Goal: Transaction & Acquisition: Purchase product/service

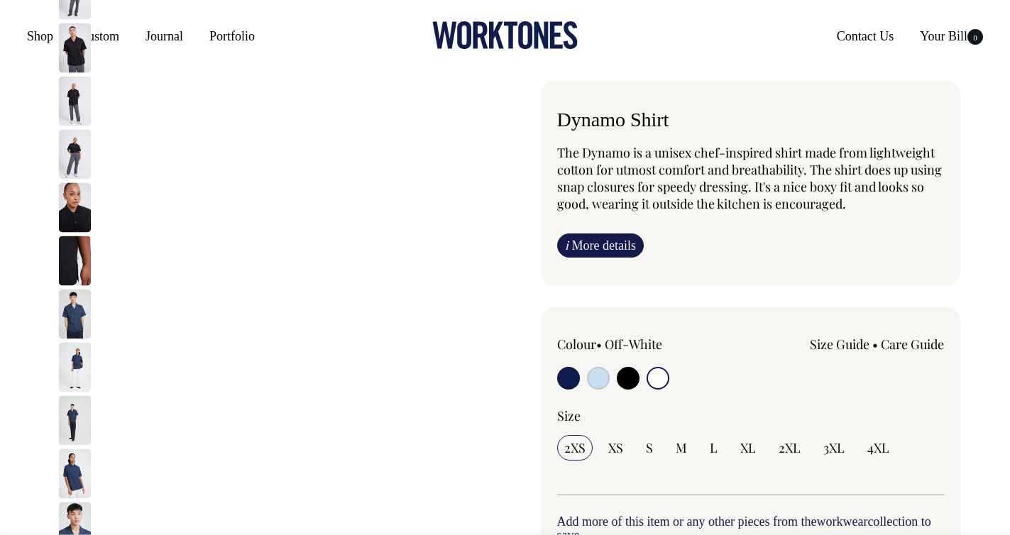
select select "Off-White"
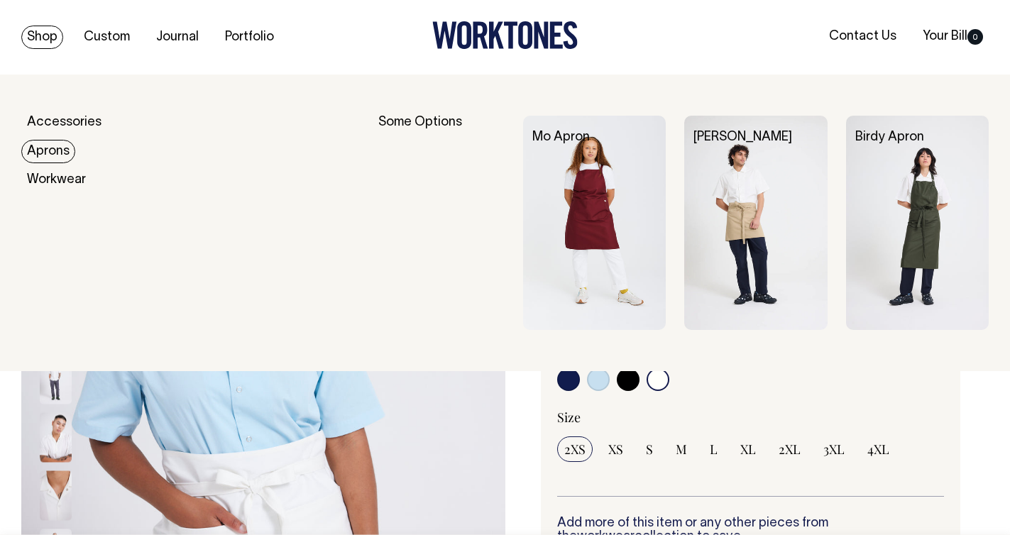
click at [56, 148] on link "Aprons" at bounding box center [48, 151] width 54 height 23
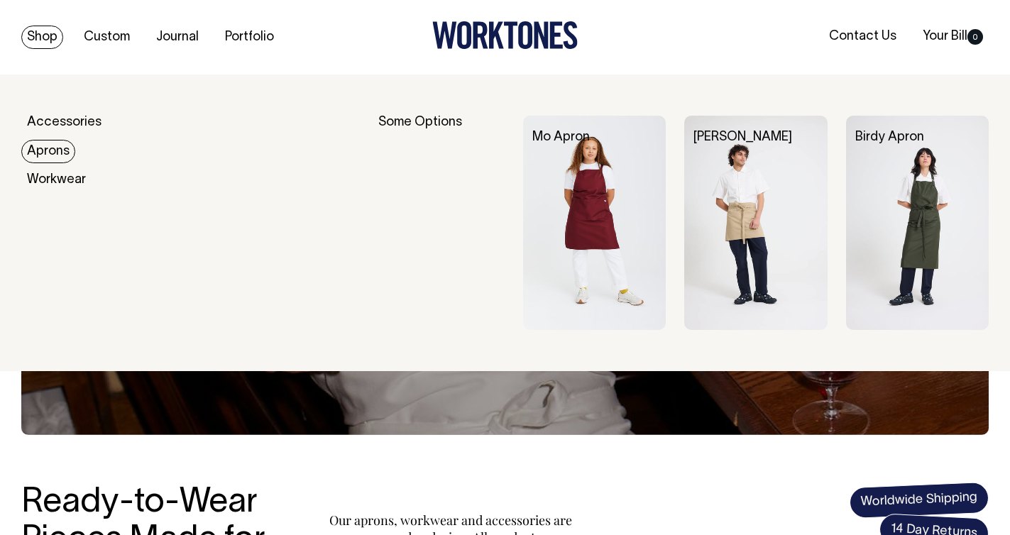
click at [40, 153] on link "Aprons" at bounding box center [48, 151] width 54 height 23
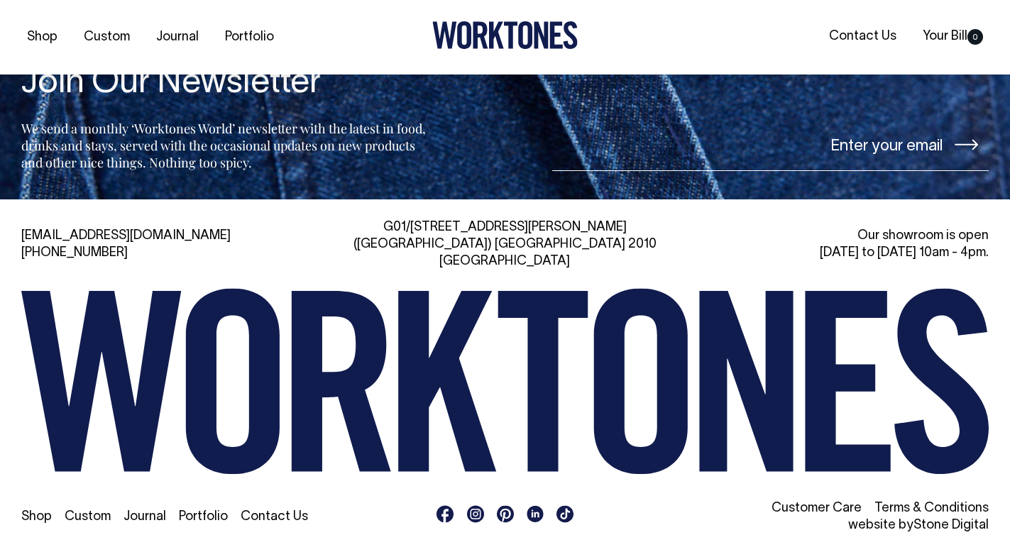
scroll to position [1542, 0]
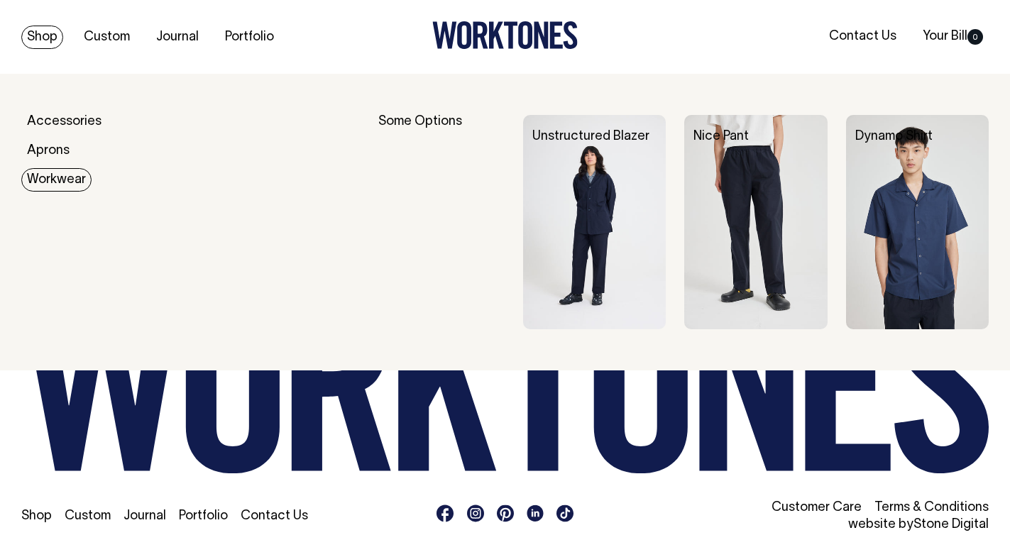
click at [47, 176] on link "Workwear" at bounding box center [56, 179] width 70 height 23
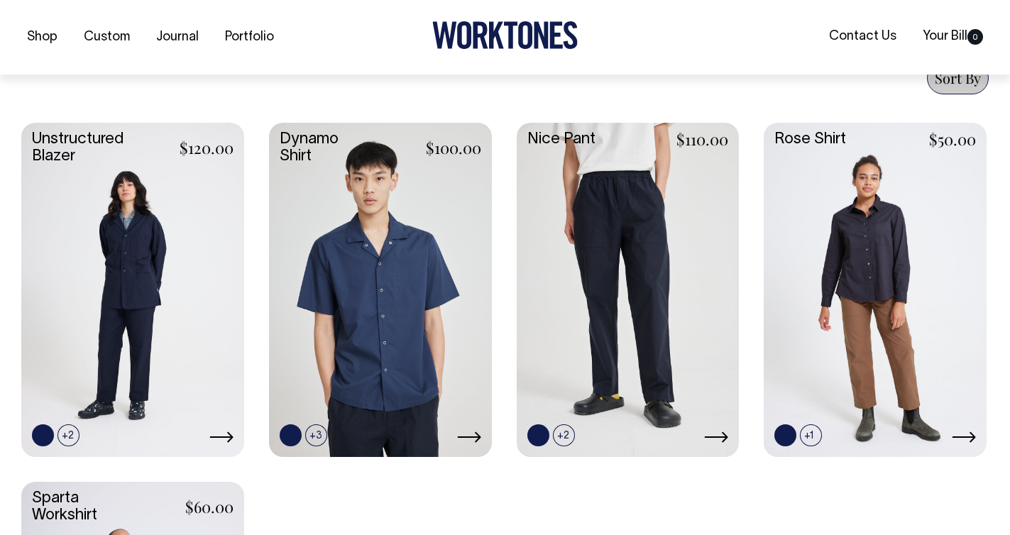
scroll to position [564, 0]
click at [651, 242] on link at bounding box center [628, 288] width 223 height 332
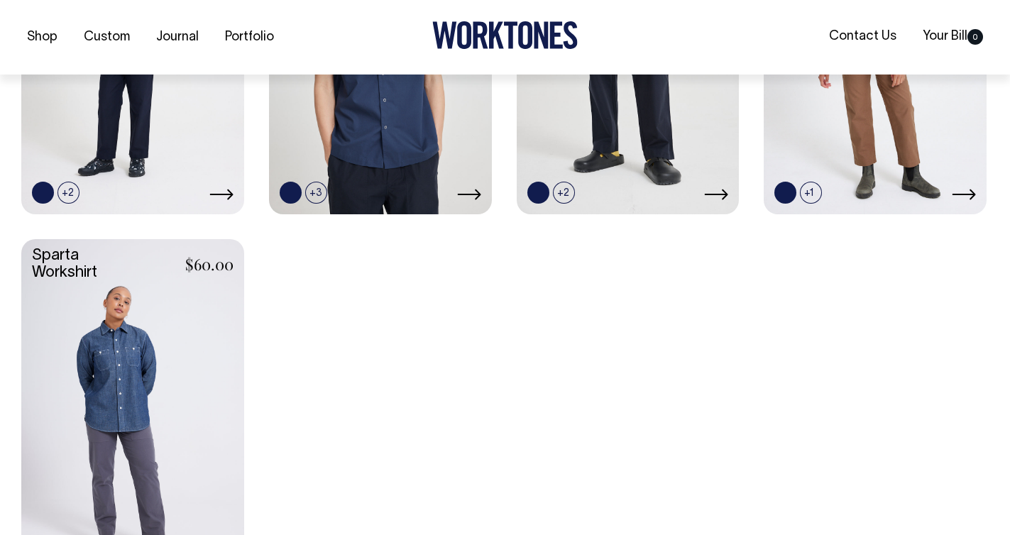
click at [92, 394] on link at bounding box center [132, 405] width 223 height 332
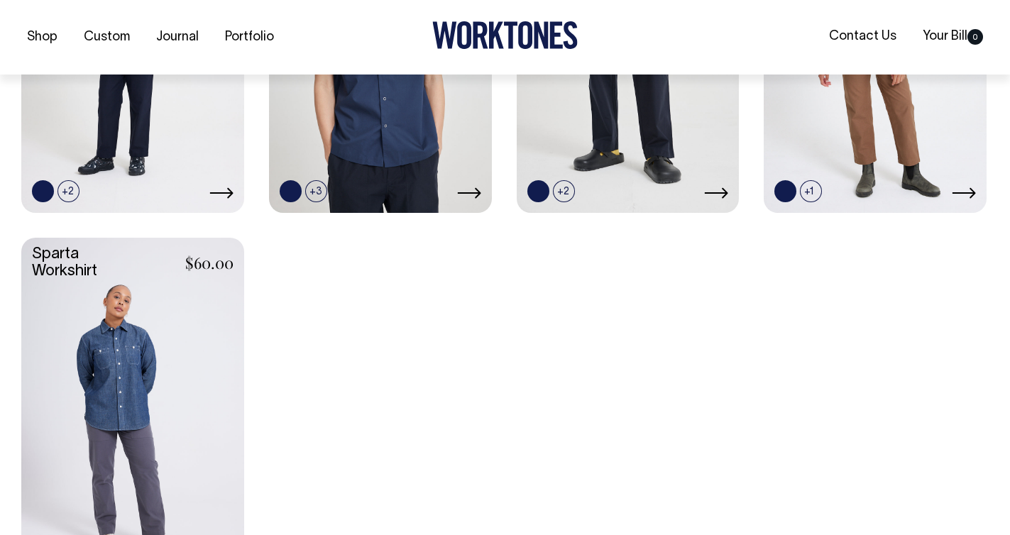
scroll to position [809, 0]
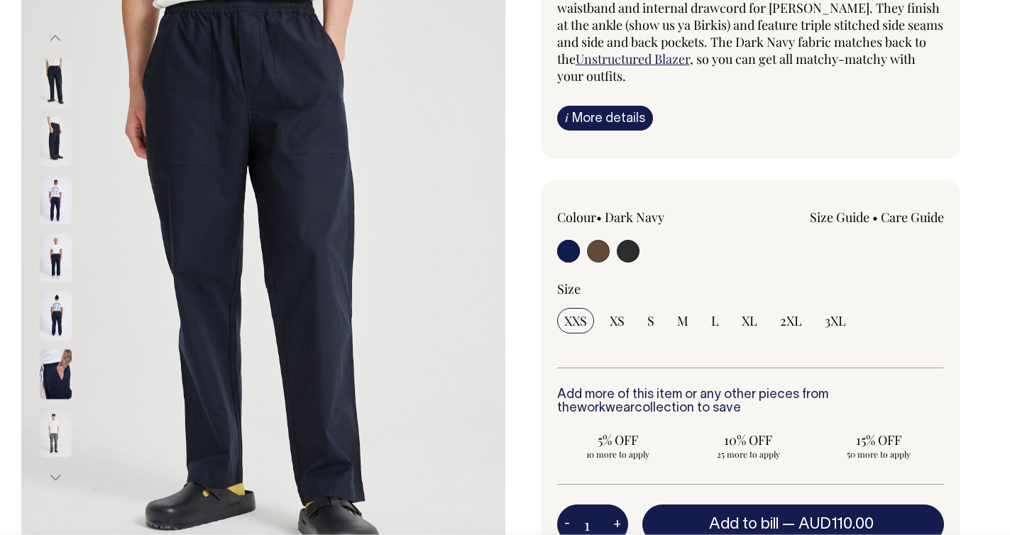
scroll to position [180, 0]
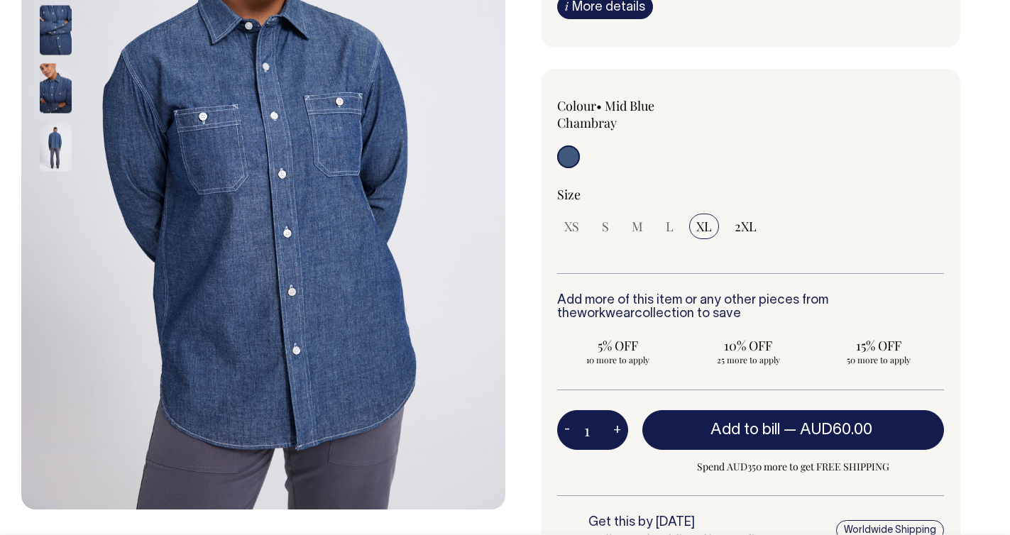
click at [50, 146] on img at bounding box center [56, 146] width 32 height 50
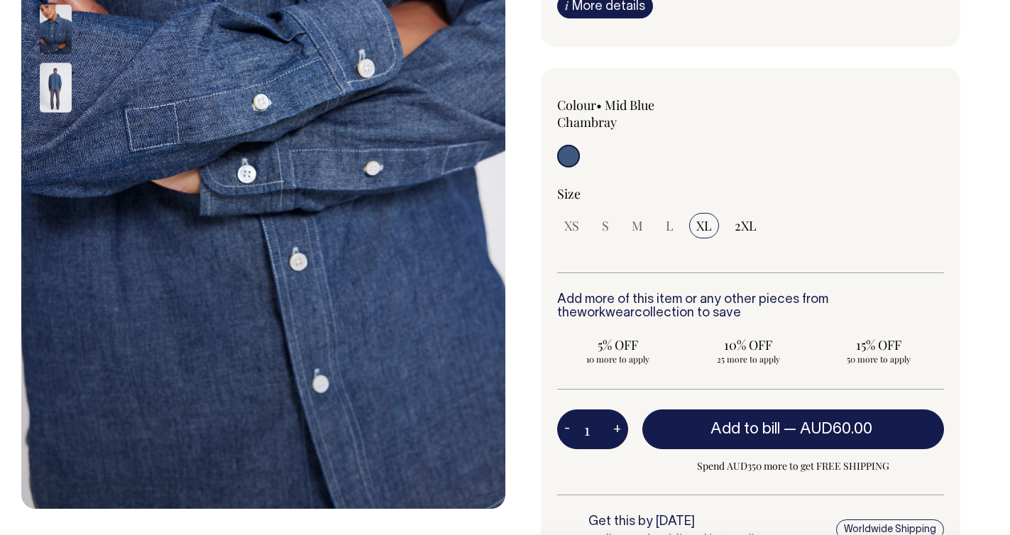
click at [60, 85] on img at bounding box center [56, 87] width 32 height 50
